Goal: Download file/media

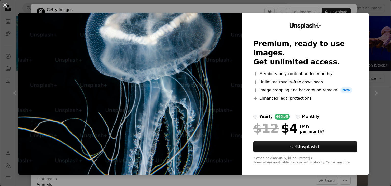
scroll to position [344, 0]
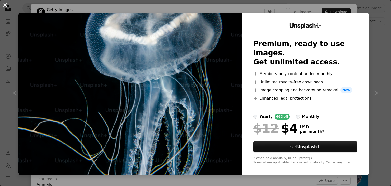
click at [6, 3] on button "An X shape" at bounding box center [5, 5] width 6 height 6
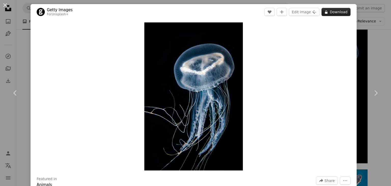
click at [342, 13] on button "A lock Download" at bounding box center [335, 12] width 29 height 8
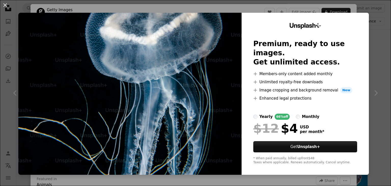
click at [377, 8] on div "An X shape Unsplash+ Premium, ready to use images. Get unlimited access. A plus…" at bounding box center [195, 93] width 391 height 186
